Goal: Task Accomplishment & Management: Manage account settings

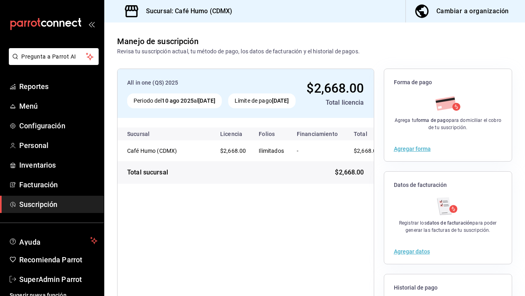
scroll to position [83, 0]
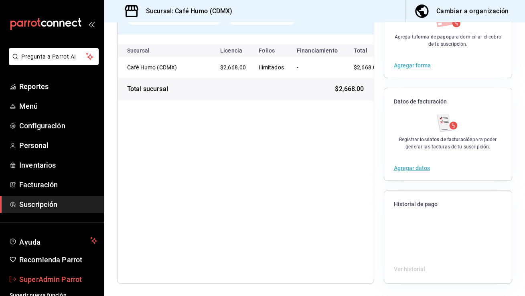
click at [40, 277] on span "SuperAdmin Parrot" at bounding box center [58, 279] width 78 height 11
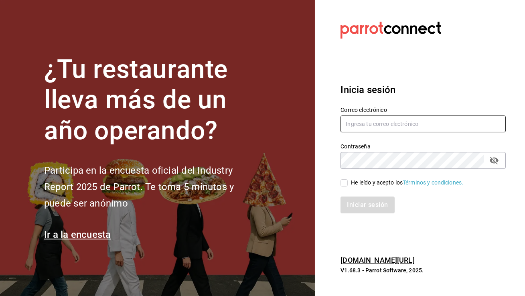
click at [382, 131] on input "text" at bounding box center [422, 123] width 165 height 17
paste input "[EMAIL_ADDRESS][DOMAIN_NAME]"
type input "[EMAIL_ADDRESS][DOMAIN_NAME]"
click at [345, 184] on input "He leído y acepto los Términos y condiciones." at bounding box center [343, 182] width 7 height 7
checkbox input "true"
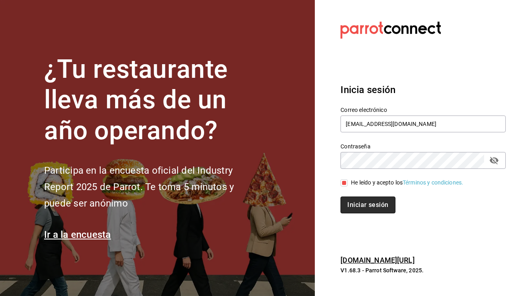
click at [363, 209] on button "Iniciar sesión" at bounding box center [367, 204] width 55 height 17
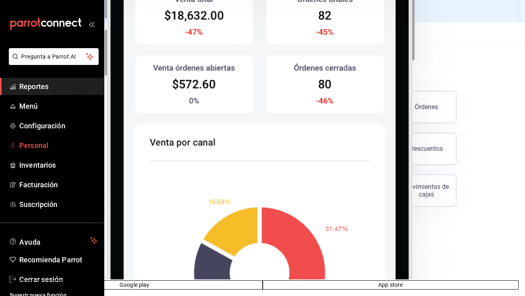
click at [34, 148] on span "Personal" at bounding box center [58, 145] width 78 height 11
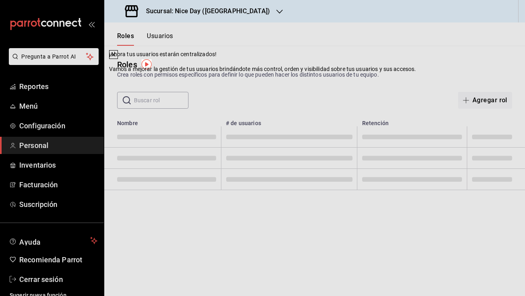
click at [117, 59] on div at bounding box center [113, 55] width 8 height 8
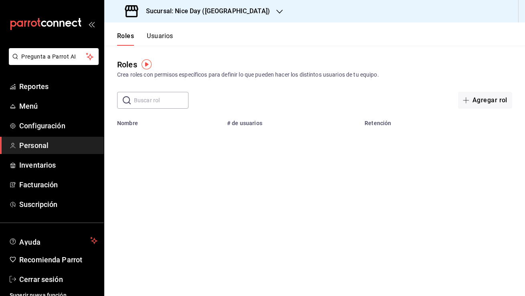
click at [161, 37] on button "Usuarios" at bounding box center [160, 39] width 26 height 14
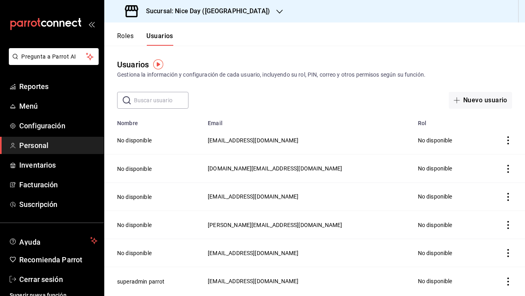
click at [252, 141] on span "[EMAIL_ADDRESS][DOMAIN_NAME]" at bounding box center [253, 140] width 91 height 6
click at [134, 141] on button "No disponible" at bounding box center [134, 140] width 34 height 8
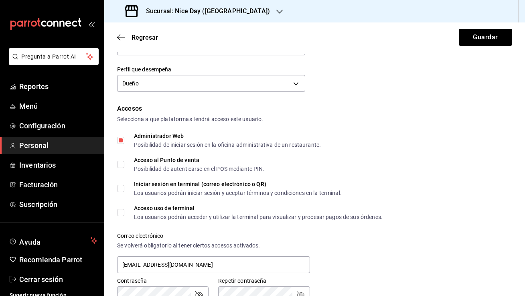
click at [121, 161] on input "Acceso al Punto de venta Posibilidad de autenticarse en el POS mediante PIN." at bounding box center [120, 164] width 7 height 7
checkbox input "true"
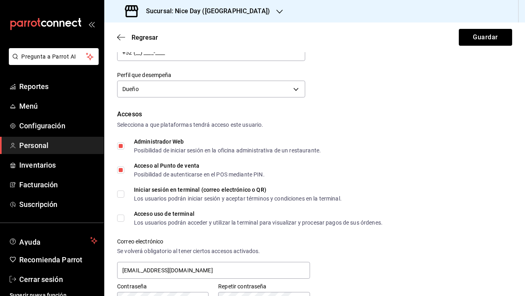
scroll to position [127, 0]
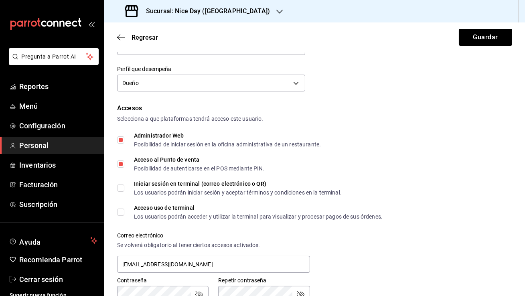
click at [123, 188] on input "Iniciar sesión en terminal (correo electrónico o QR) Los usuarios podrán inicia…" at bounding box center [120, 187] width 7 height 7
checkbox input "true"
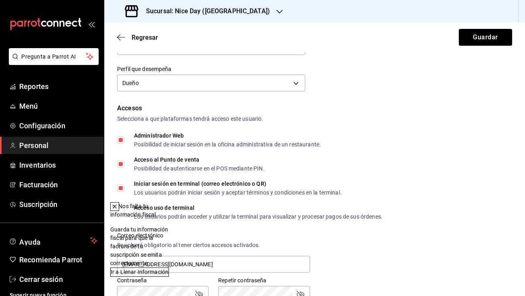
click at [118, 207] on icon at bounding box center [114, 206] width 6 height 6
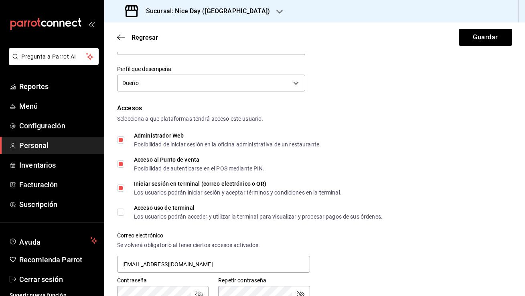
click at [121, 212] on input "Acceso uso de terminal Los usuarios podrán acceder y utilizar la terminal para …" at bounding box center [120, 211] width 7 height 7
checkbox input "true"
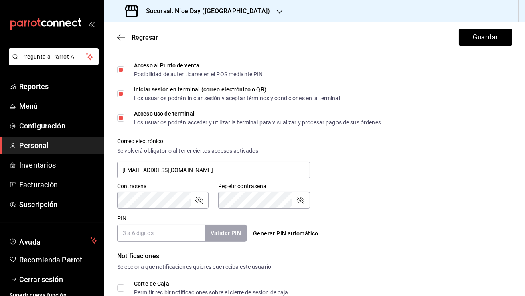
scroll to position [350, 0]
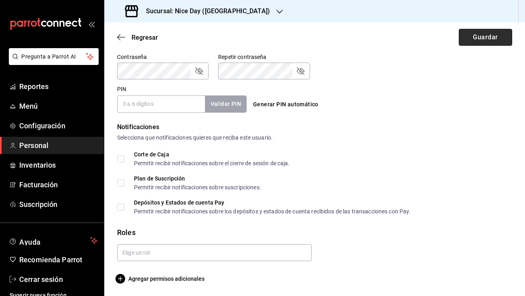
click at [481, 34] on button "Guardar" at bounding box center [485, 37] width 53 height 17
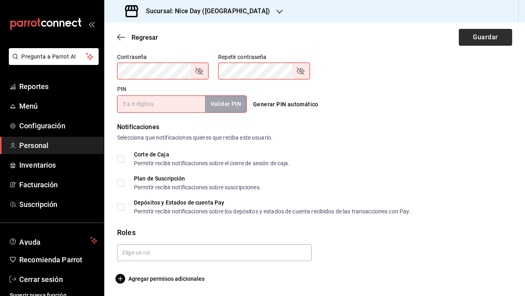
scroll to position [0, 0]
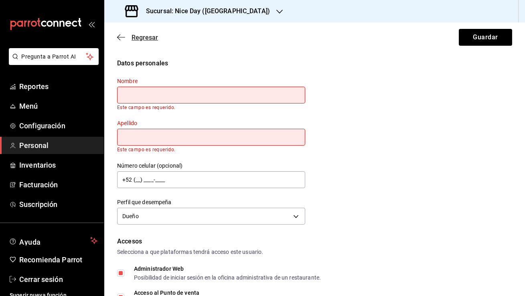
click at [118, 34] on icon "button" at bounding box center [121, 37] width 8 height 7
